Goal: Check status: Check status

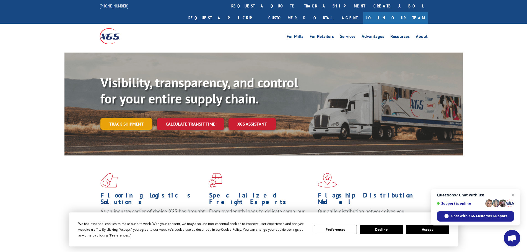
click at [108, 118] on link "Track shipment" at bounding box center [126, 124] width 52 height 12
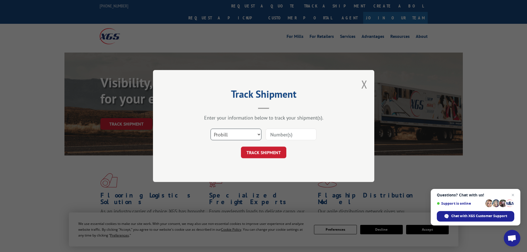
click at [224, 135] on select "Select category... Probill BOL PO" at bounding box center [236, 135] width 51 height 12
select select "po"
click at [211, 129] on select "Select category... Probill BOL PO" at bounding box center [236, 135] width 51 height 12
click at [292, 134] on input at bounding box center [291, 135] width 51 height 12
paste input "02505681"
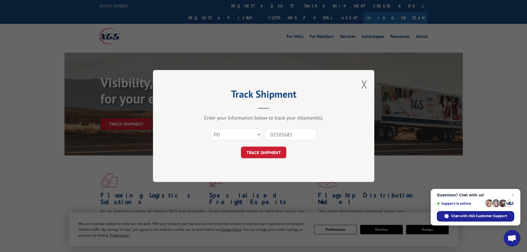
type input "02505681"
click at [267, 163] on div "Track Shipment Enter your information below to track your shipment(s). Select c…" at bounding box center [263, 126] width 221 height 112
click at [266, 153] on button "TRACK SHIPMENT" at bounding box center [263, 153] width 45 height 12
